Goal: Navigation & Orientation: Understand site structure

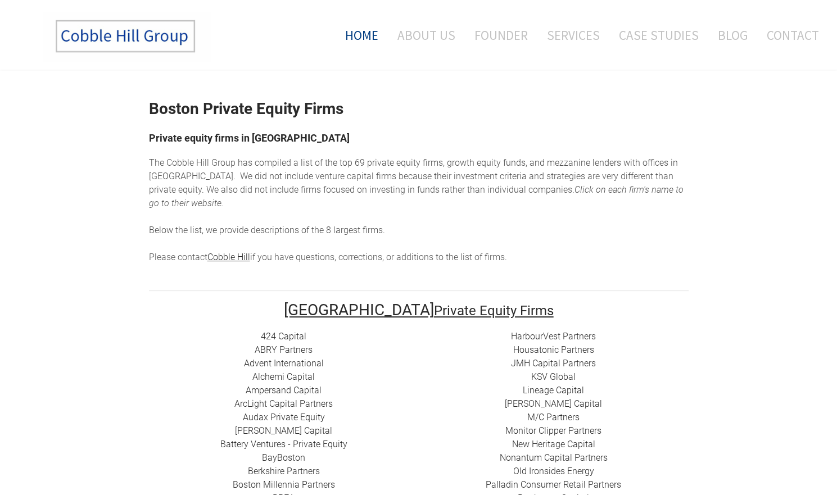
click at [365, 35] on link "Home" at bounding box center [357, 35] width 58 height 47
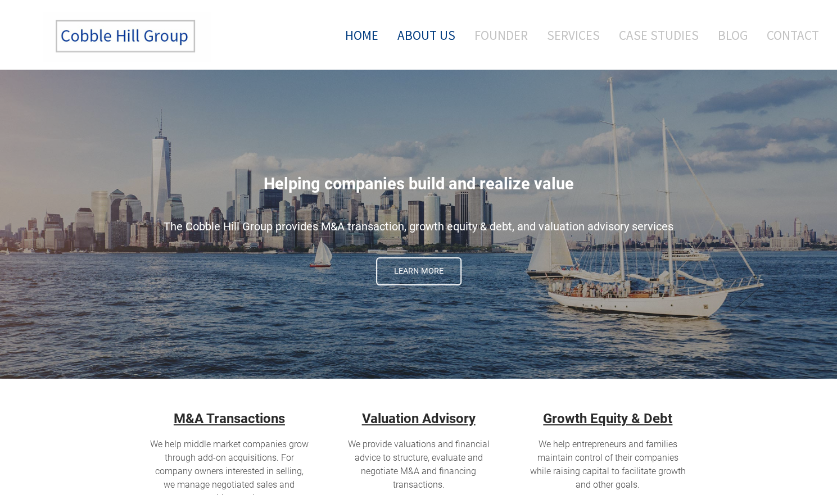
click at [434, 38] on link "About Us" at bounding box center [426, 35] width 75 height 47
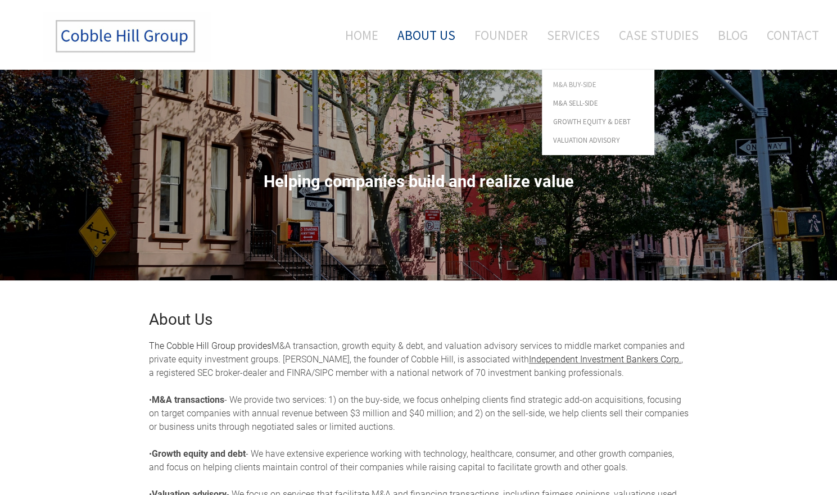
click at [575, 84] on span "M&A Buy-Side" at bounding box center [598, 84] width 90 height 7
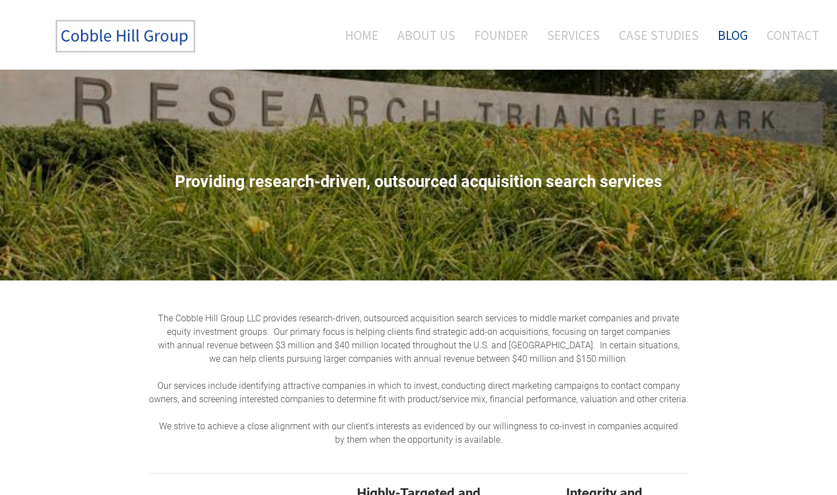
click at [727, 37] on link "Blog" at bounding box center [732, 35] width 47 height 47
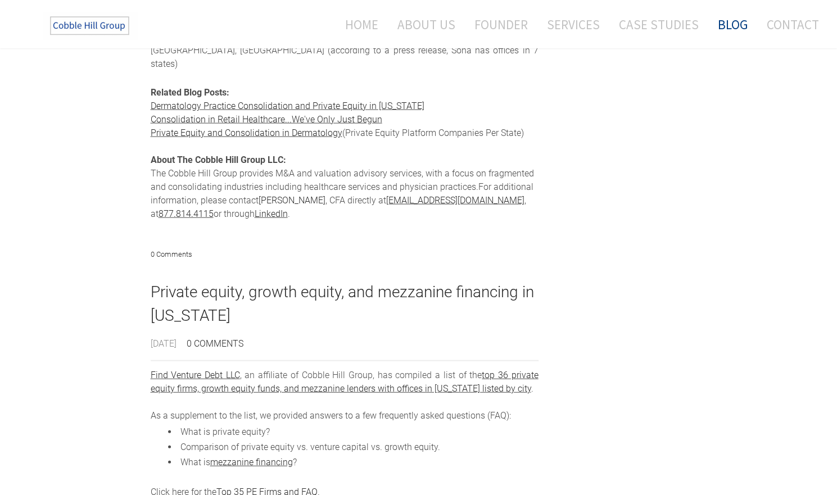
drag, startPoint x: 845, startPoint y: 130, endPoint x: 844, endPoint y: 243, distance: 113.5
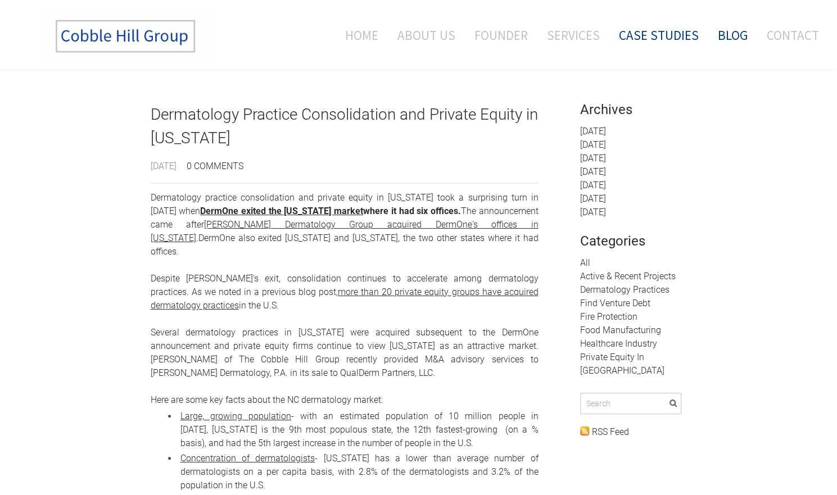
click at [661, 36] on link "Case Studies" at bounding box center [658, 35] width 97 height 47
